Goal: Information Seeking & Learning: Learn about a topic

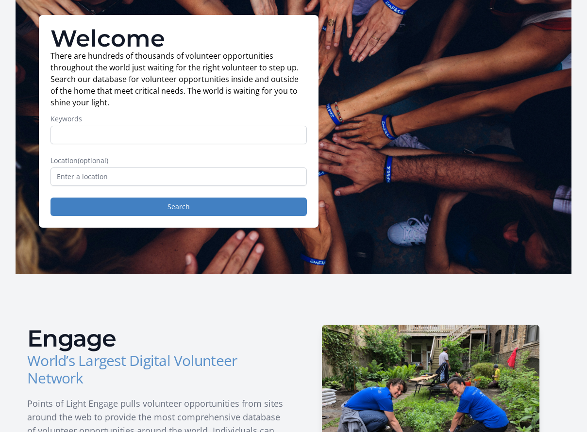
scroll to position [64, 0]
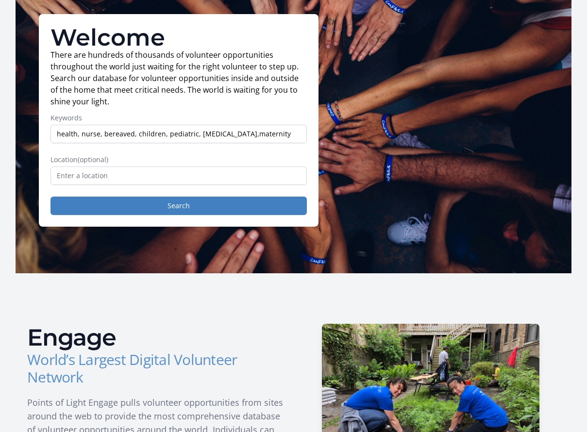
type input "health, nurse, bereaved, children, pediatric, [MEDICAL_DATA], maternity"
drag, startPoint x: 99, startPoint y: 124, endPoint x: 77, endPoint y: 171, distance: 52.0
click at [77, 171] on input "text" at bounding box center [179, 176] width 257 height 18
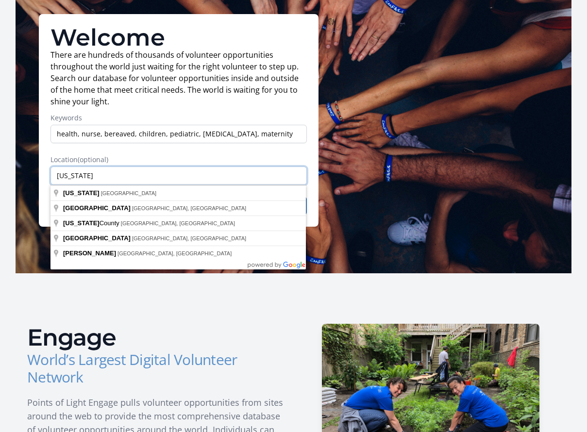
scroll to position [64, 0]
type input "Salt Lake City, UT, USA"
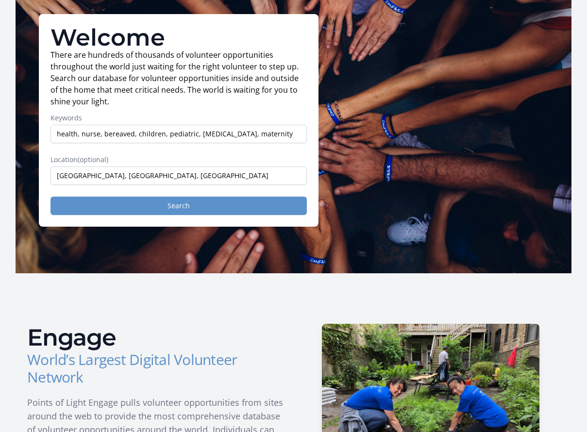
click at [89, 204] on button "Search" at bounding box center [179, 206] width 257 height 18
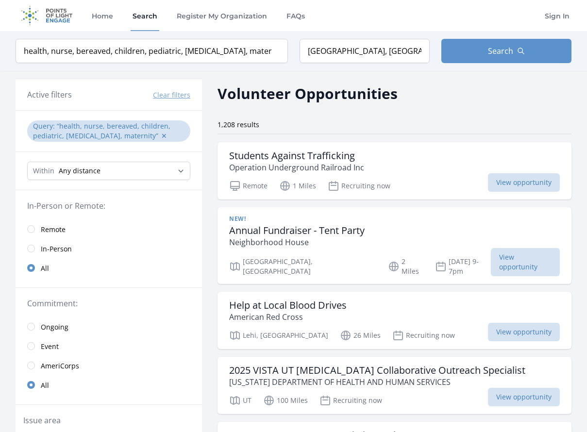
scroll to position [0, 0]
click at [32, 228] on input "radio" at bounding box center [31, 229] width 8 height 8
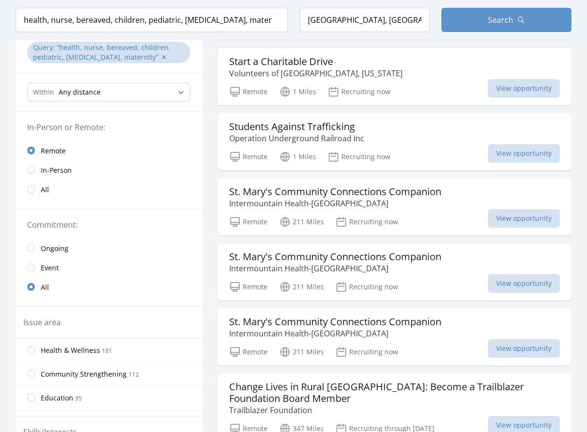
scroll to position [111, 0]
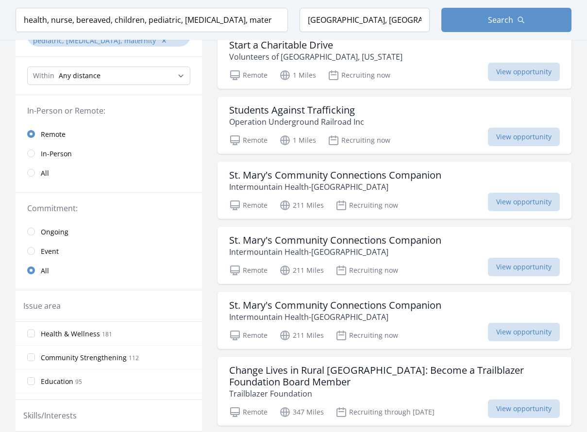
click at [32, 251] on input "radio" at bounding box center [31, 251] width 8 height 8
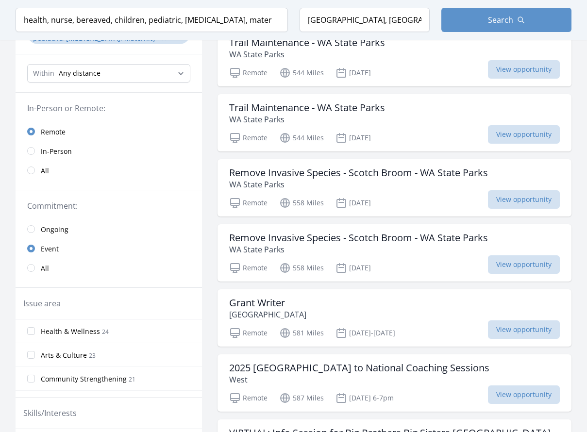
scroll to position [114, 0]
click at [30, 330] on input "Health & Wellness 24" at bounding box center [31, 331] width 8 height 8
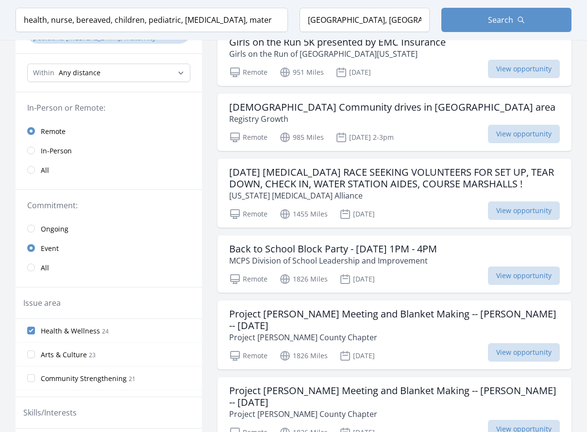
click at [32, 379] on input "Community Strengthening 21" at bounding box center [31, 379] width 8 height 8
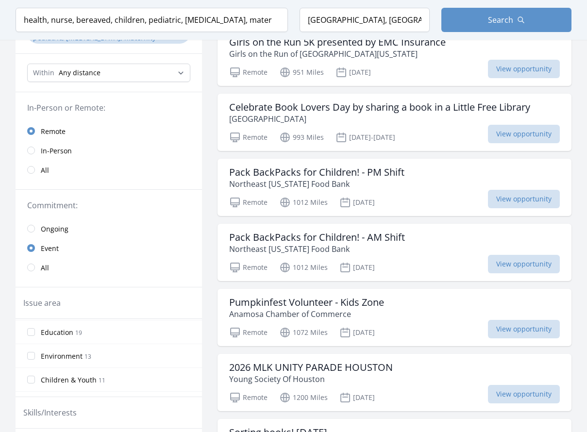
scroll to position [68, 0]
click at [33, 382] on input "Children & Youth 11" at bounding box center [31, 383] width 8 height 8
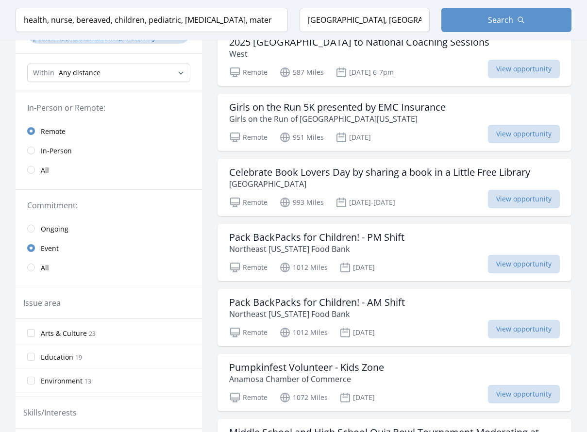
scroll to position [73, 0]
click at [34, 351] on input "Education 19" at bounding box center [31, 353] width 8 height 8
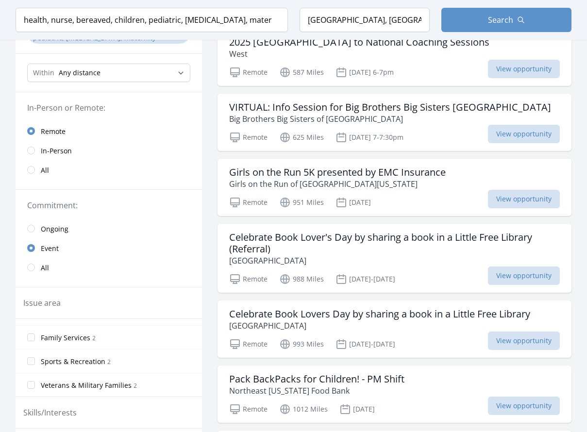
scroll to position [232, 0]
click at [30, 338] on input "Family Services 2" at bounding box center [31, 337] width 8 height 8
click at [31, 334] on input "Women's Issues 2" at bounding box center [31, 334] width 8 height 8
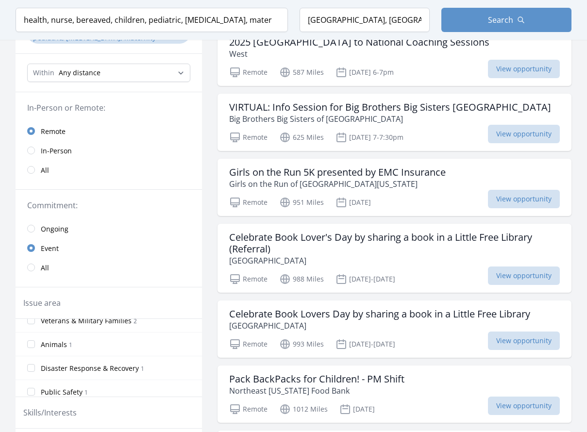
scroll to position [322, 0]
click at [31, 342] on input "Animals 1" at bounding box center [31, 343] width 8 height 8
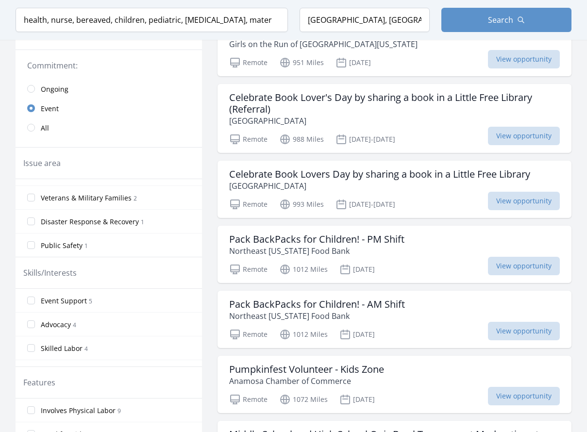
scroll to position [0, 0]
click at [30, 325] on input "Advocacy 4" at bounding box center [31, 325] width 8 height 8
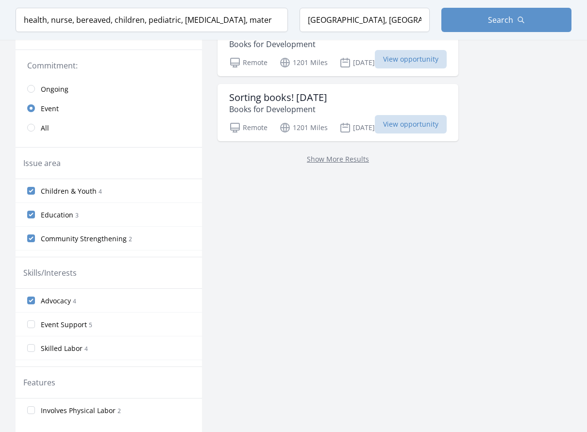
click at [30, 326] on input "Event Support 5" at bounding box center [31, 325] width 8 height 8
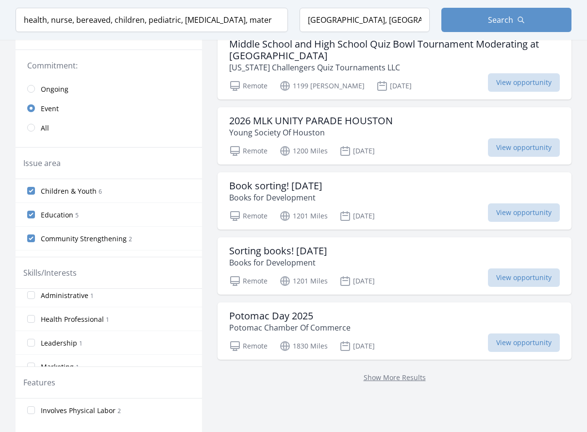
scroll to position [77, 0]
click at [34, 321] on input "Health Professional 1" at bounding box center [31, 319] width 8 height 8
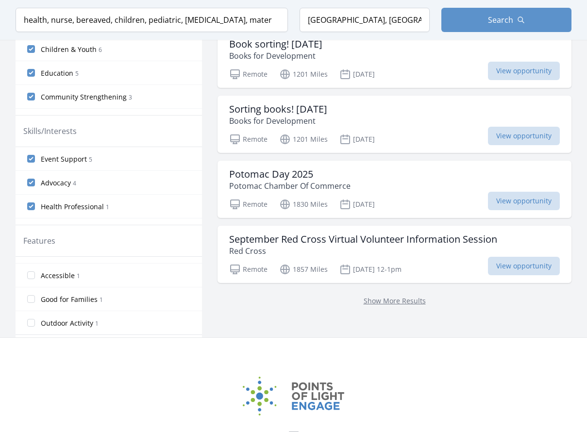
scroll to position [396, 1]
click at [33, 300] on input "Good for Families 1" at bounding box center [31, 299] width 8 height 8
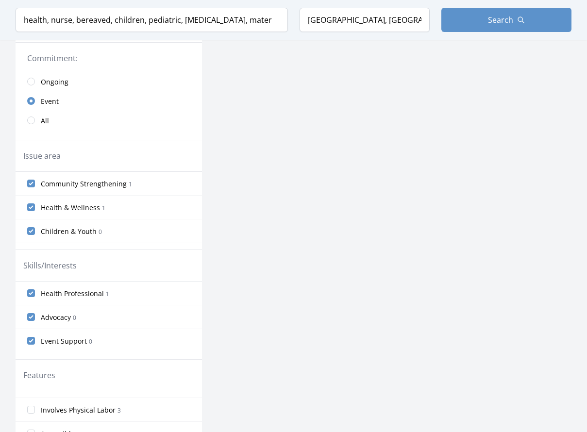
scroll to position [0, 0]
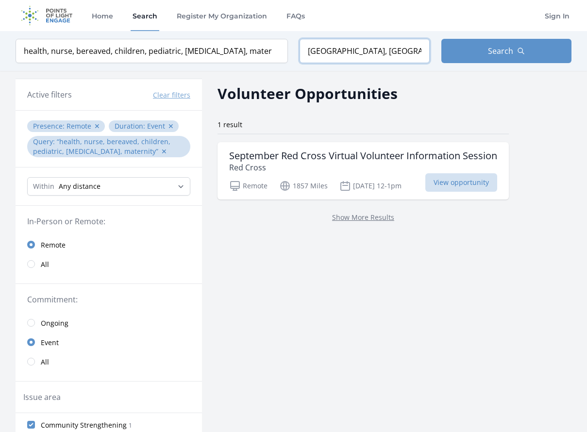
click at [378, 51] on input "Salt Lake City, UT, USA" at bounding box center [365, 51] width 130 height 24
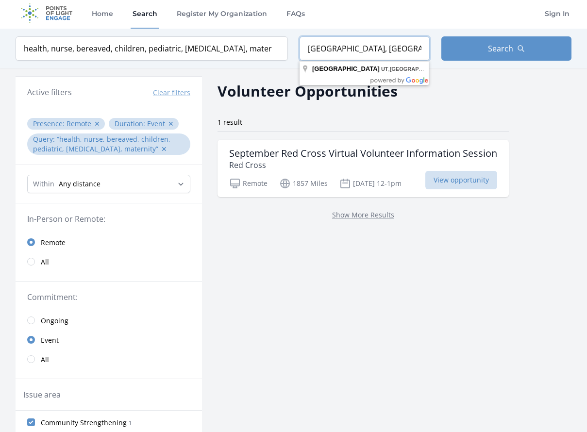
click at [390, 50] on input "Salt Lake City, UT, USA" at bounding box center [365, 48] width 130 height 24
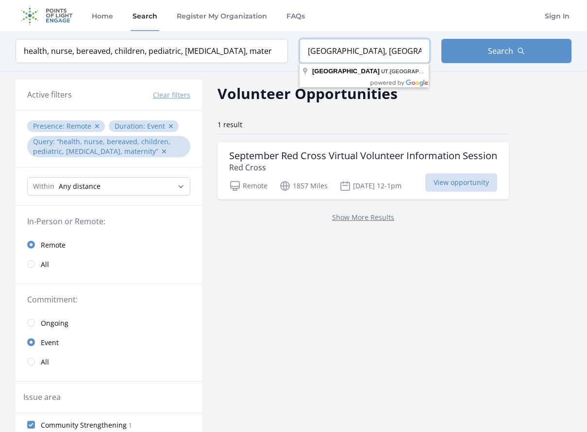
drag, startPoint x: 390, startPoint y: 50, endPoint x: 301, endPoint y: 49, distance: 88.9
click at [301, 49] on input "Salt Lake City, UT, USA" at bounding box center [365, 51] width 130 height 24
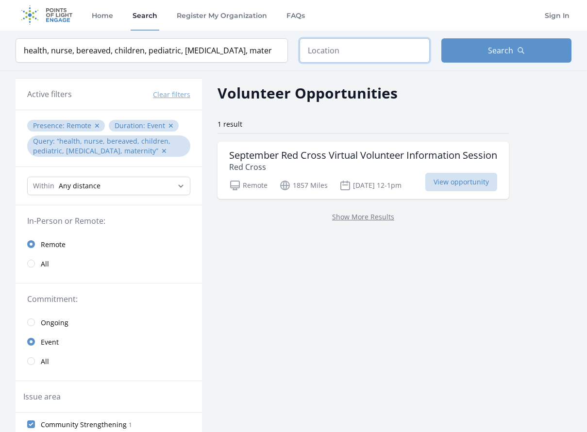
click at [301, 49] on input "text" at bounding box center [365, 50] width 130 height 24
click at [147, 16] on link "Search" at bounding box center [145, 15] width 29 height 31
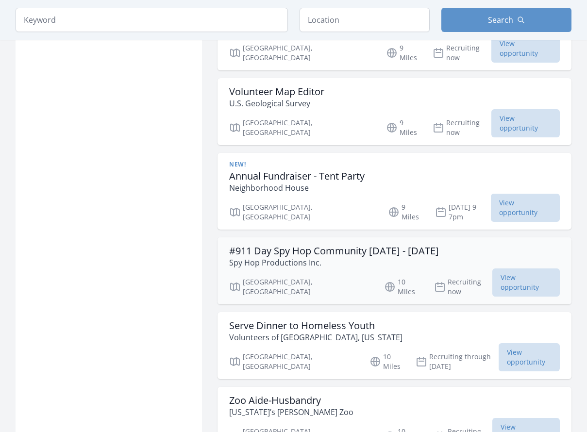
scroll to position [1036, 0]
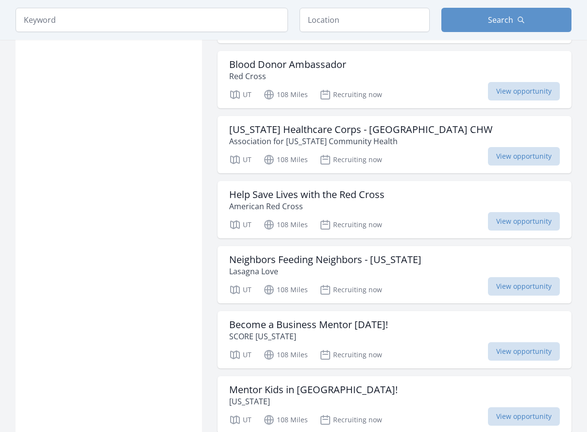
scroll to position [7932, 0]
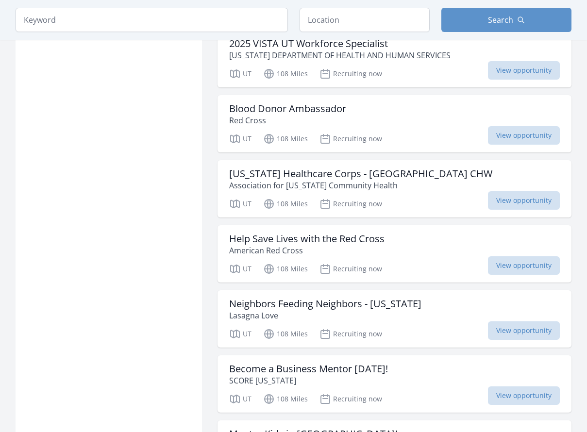
scroll to position [7877, 0]
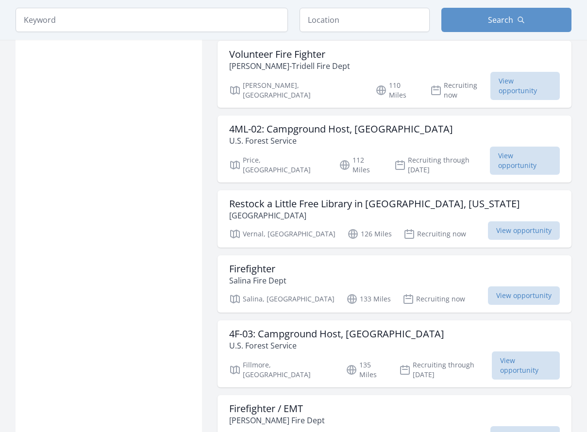
scroll to position [8848, 0]
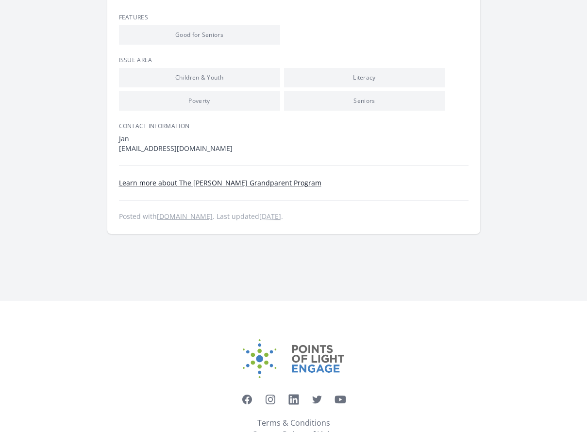
scroll to position [419, 1]
click at [243, 178] on link "Learn more about The Foster Grandparent Program" at bounding box center [220, 182] width 203 height 9
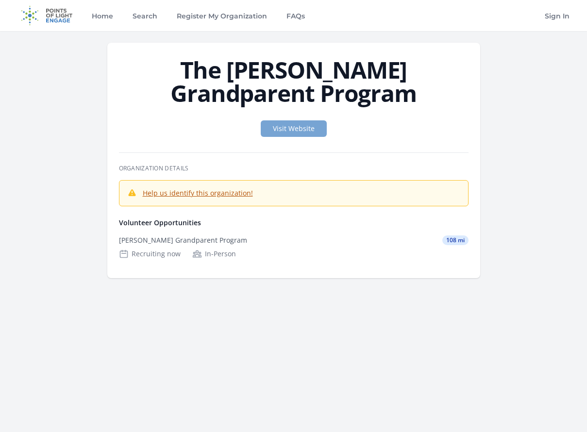
drag, startPoint x: 167, startPoint y: 190, endPoint x: 272, endPoint y: 128, distance: 121.5
click at [272, 128] on link "Visit Website" at bounding box center [294, 129] width 66 height 17
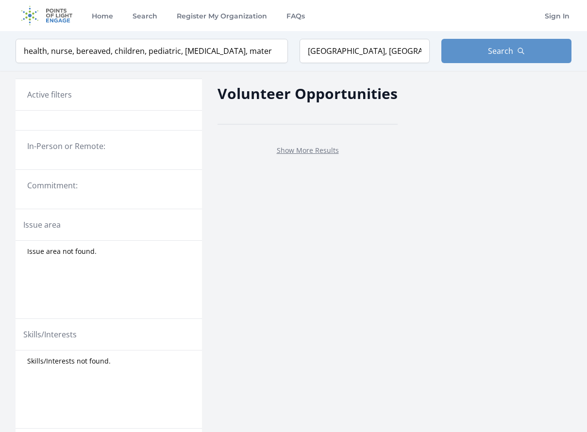
scroll to position [0, 0]
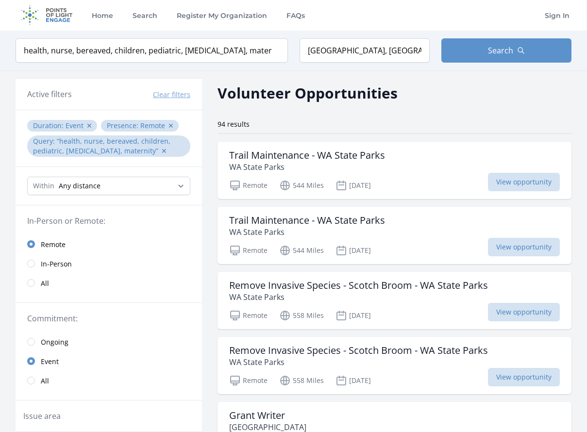
scroll to position [111, 0]
